Goal: Task Accomplishment & Management: Complete application form

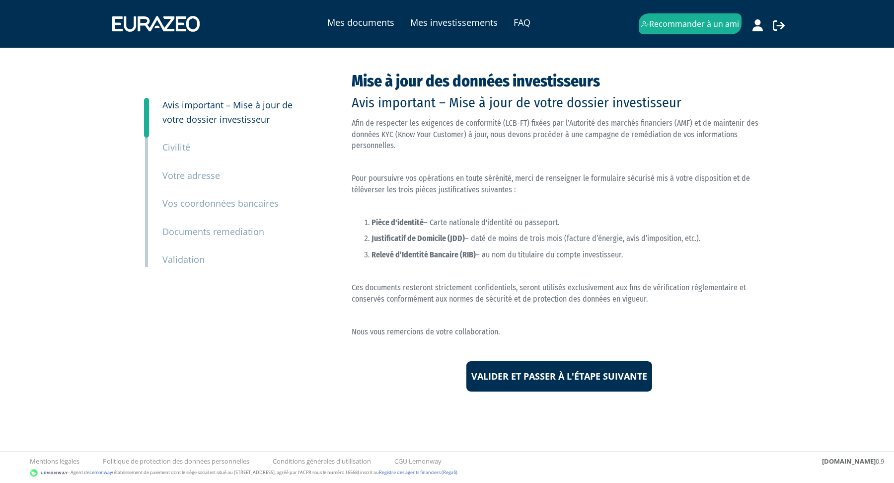
click at [197, 231] on small "Documents remediation" at bounding box center [213, 231] width 102 height 12
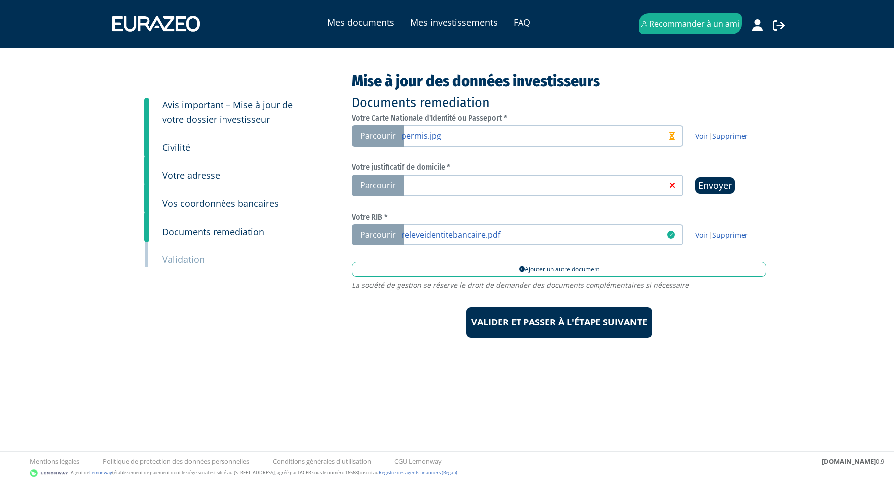
click at [184, 149] on small "Civilité" at bounding box center [176, 147] width 28 height 12
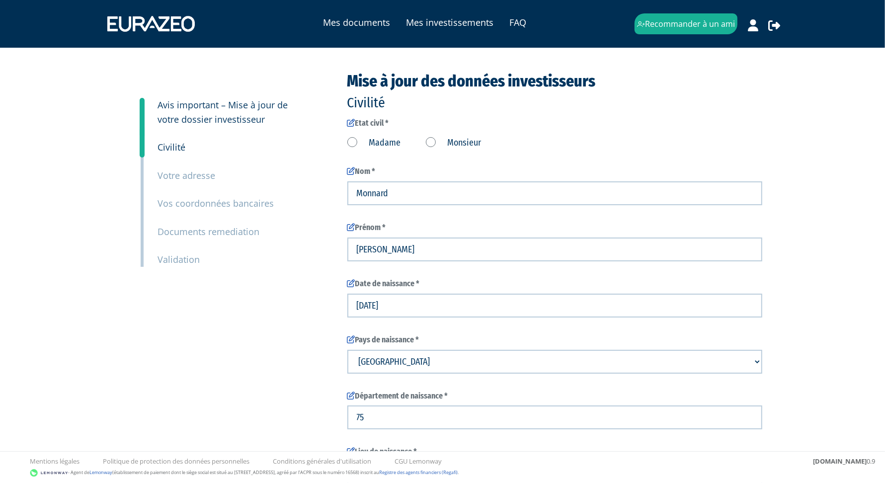
click at [228, 234] on small "Documents remediation" at bounding box center [209, 231] width 102 height 12
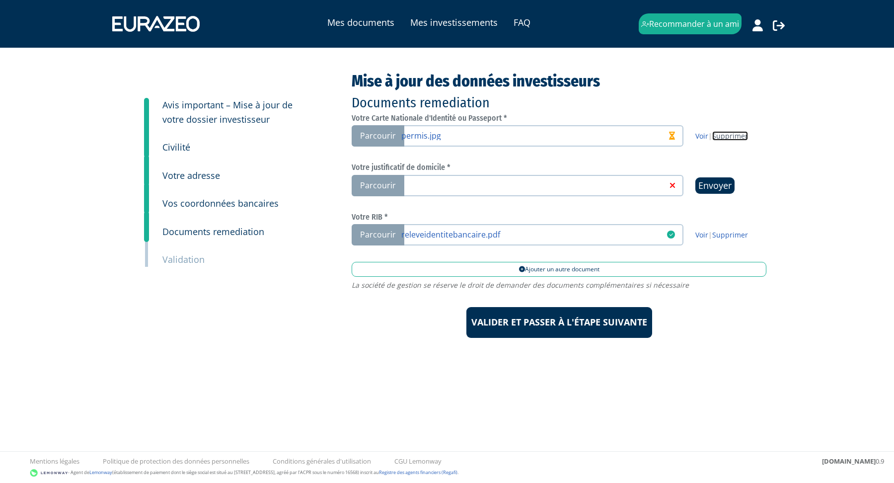
click at [726, 134] on link "Supprimer" at bounding box center [730, 135] width 36 height 9
click at [458, 140] on link at bounding box center [533, 135] width 265 height 10
click at [0, 0] on input "Parcourir" at bounding box center [0, 0] width 0 height 0
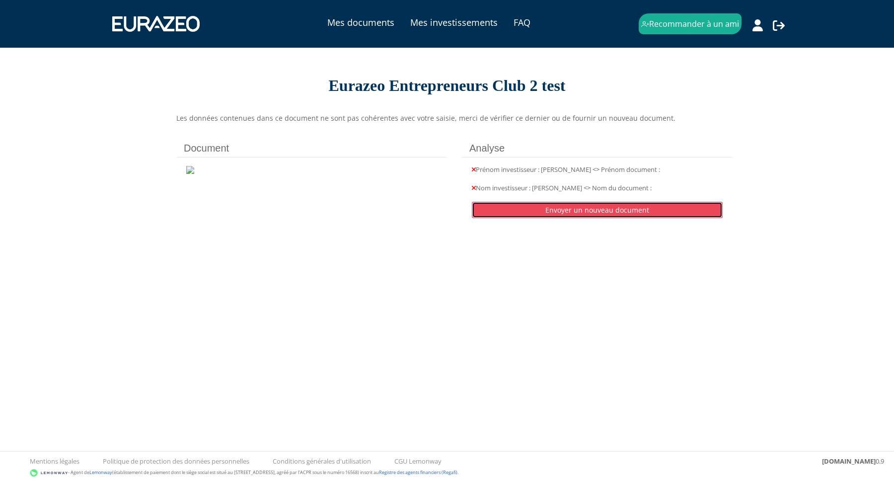
click at [584, 216] on link "Envoyer un nouveau document" at bounding box center [597, 210] width 251 height 16
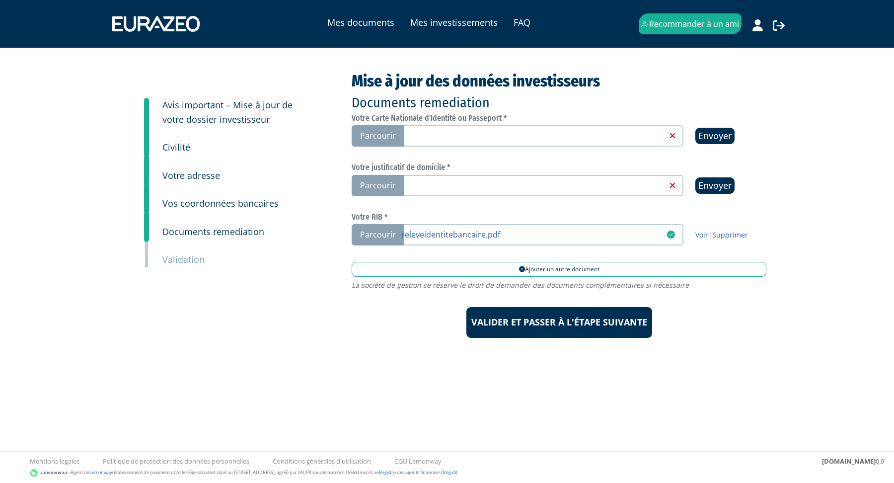
click at [394, 141] on span "Parcourir" at bounding box center [378, 135] width 53 height 21
click at [0, 0] on input "Parcourir" at bounding box center [0, 0] width 0 height 0
click at [741, 135] on link "Supprimer" at bounding box center [730, 135] width 36 height 9
click at [461, 185] on link at bounding box center [533, 185] width 265 height 10
click at [0, 0] on input "Parcourir" at bounding box center [0, 0] width 0 height 0
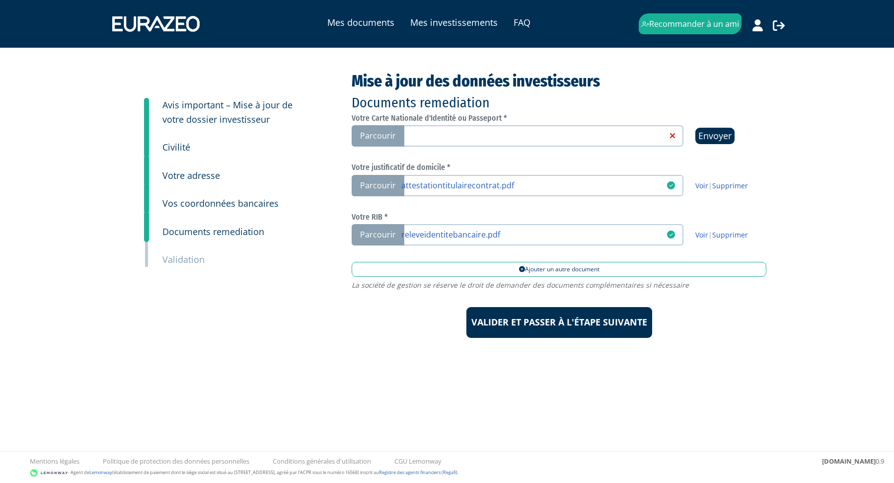
click at [459, 138] on link at bounding box center [533, 135] width 265 height 10
click at [0, 0] on input "Parcourir" at bounding box center [0, 0] width 0 height 0
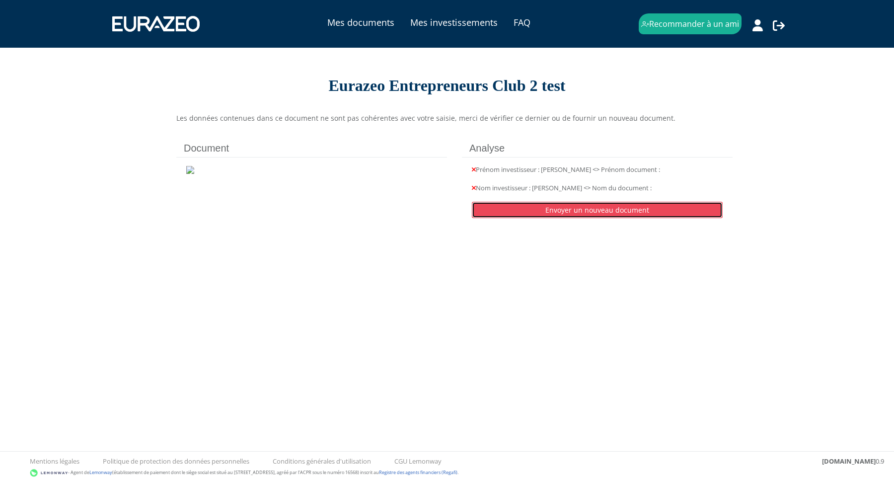
click at [615, 210] on link "Envoyer un nouveau document" at bounding box center [597, 210] width 251 height 16
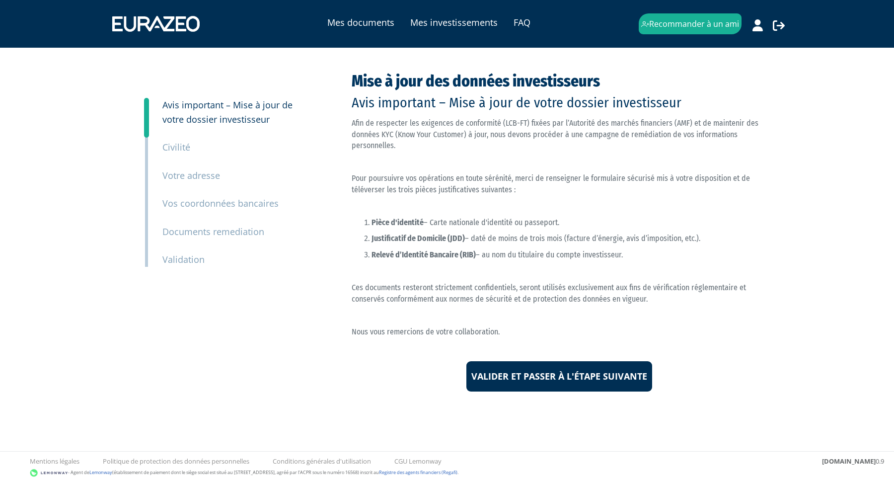
click at [182, 148] on small "Civilité" at bounding box center [176, 147] width 28 height 12
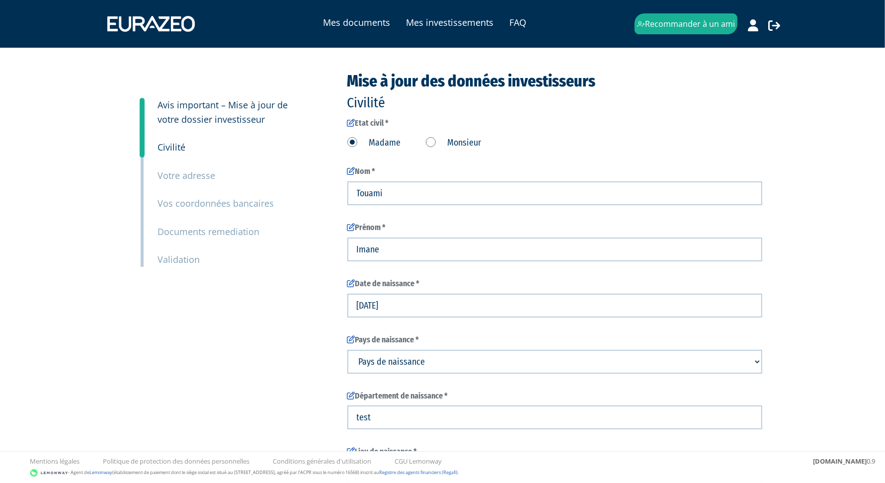
click at [191, 178] on small "Votre adresse" at bounding box center [187, 175] width 58 height 12
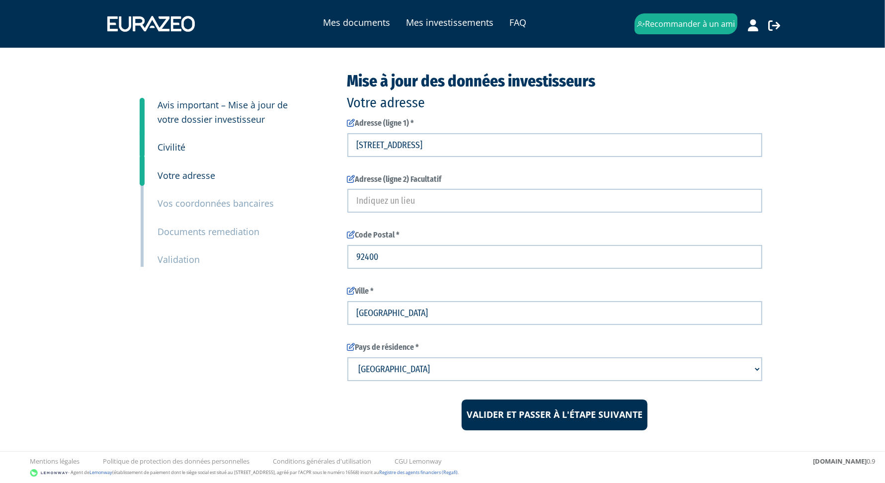
click at [185, 198] on small "Vos coordonnées bancaires" at bounding box center [216, 203] width 116 height 12
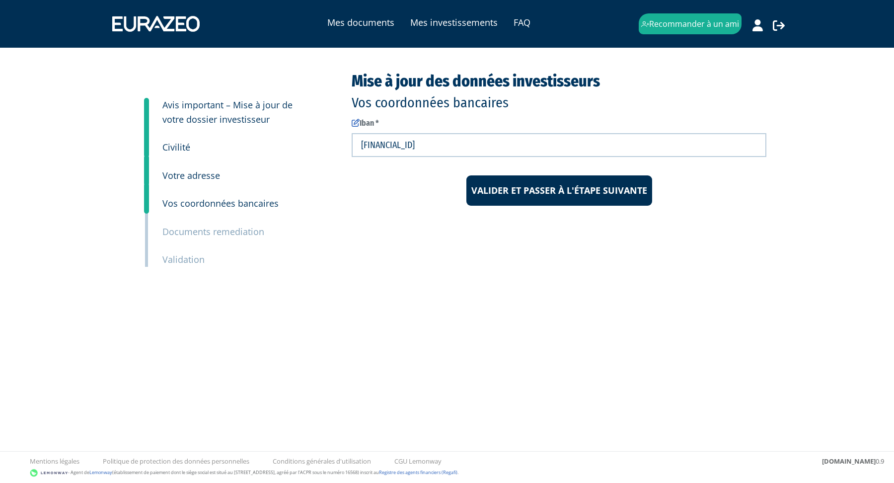
click at [185, 230] on small "Documents remediation" at bounding box center [213, 231] width 102 height 12
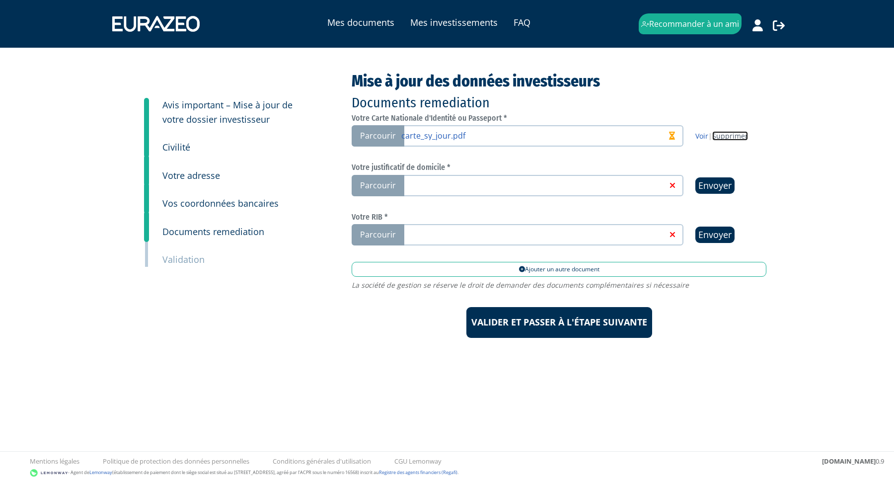
click at [731, 137] on link "Supprimer" at bounding box center [730, 135] width 36 height 9
click at [497, 136] on link at bounding box center [533, 135] width 265 height 10
click at [0, 0] on input "Parcourir" at bounding box center [0, 0] width 0 height 0
click at [738, 134] on link "Supprimer" at bounding box center [730, 135] width 36 height 9
click at [504, 135] on link at bounding box center [533, 135] width 265 height 10
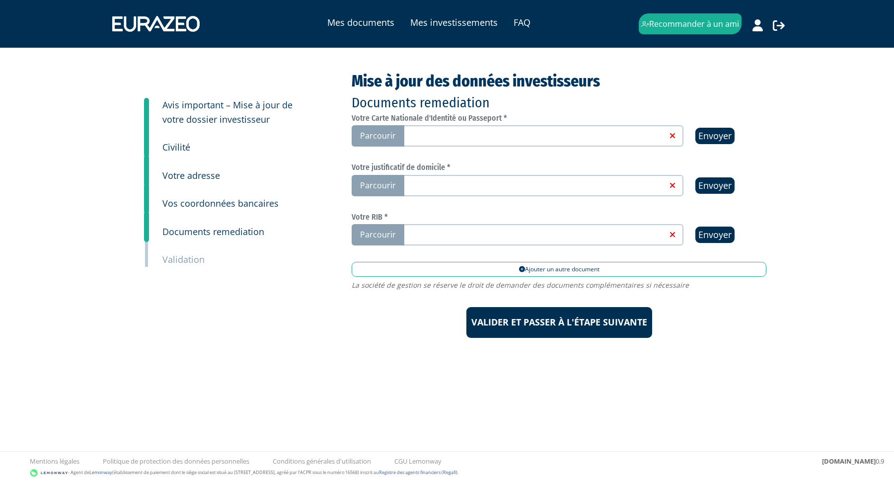
click at [0, 0] on input "Parcourir" at bounding box center [0, 0] width 0 height 0
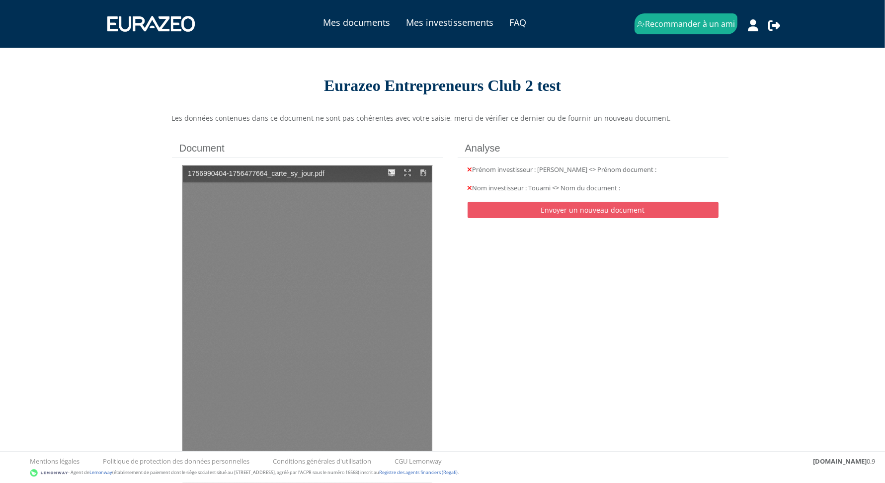
type input "1"
